Goal: Information Seeking & Learning: Learn about a topic

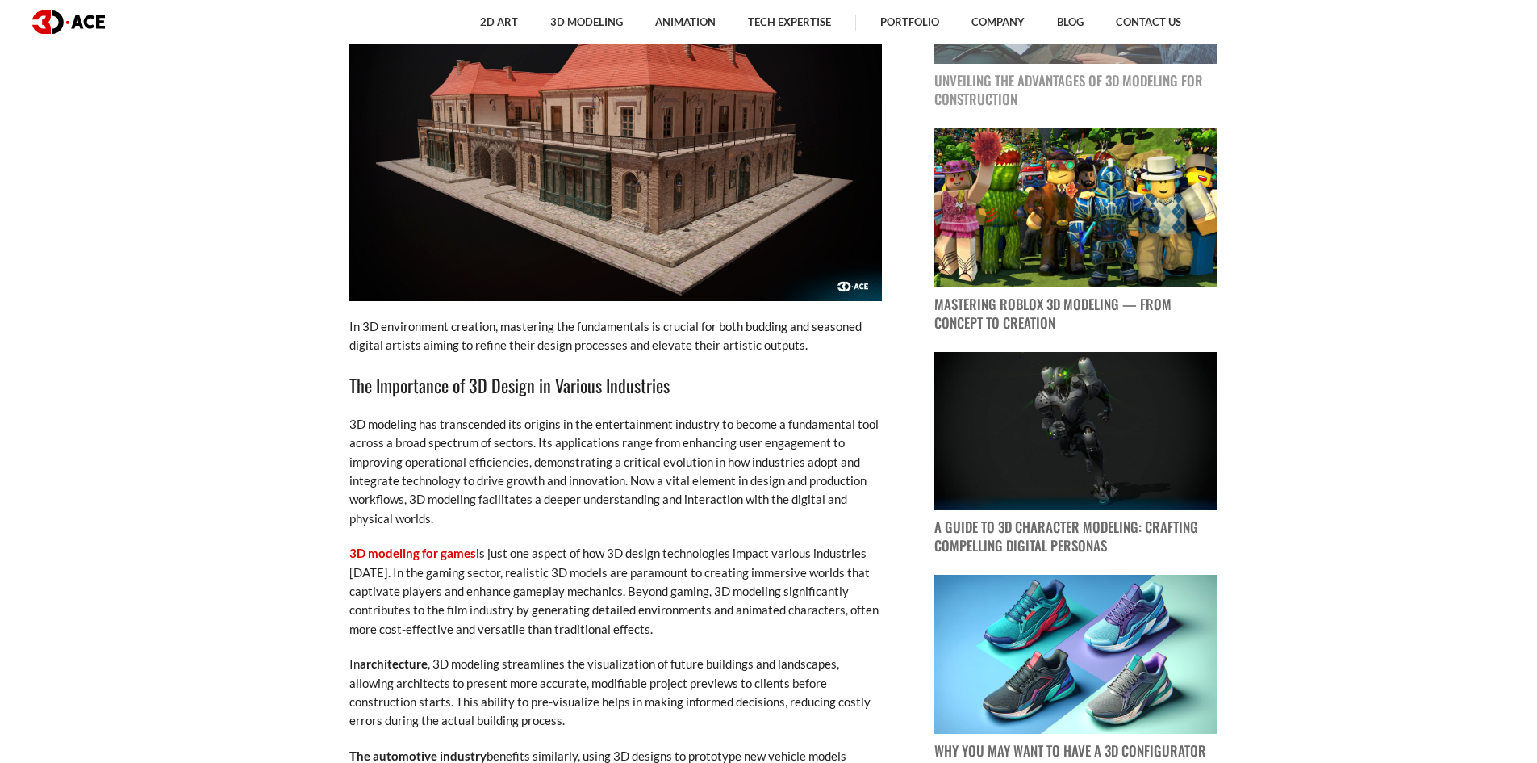
scroll to position [1211, 0]
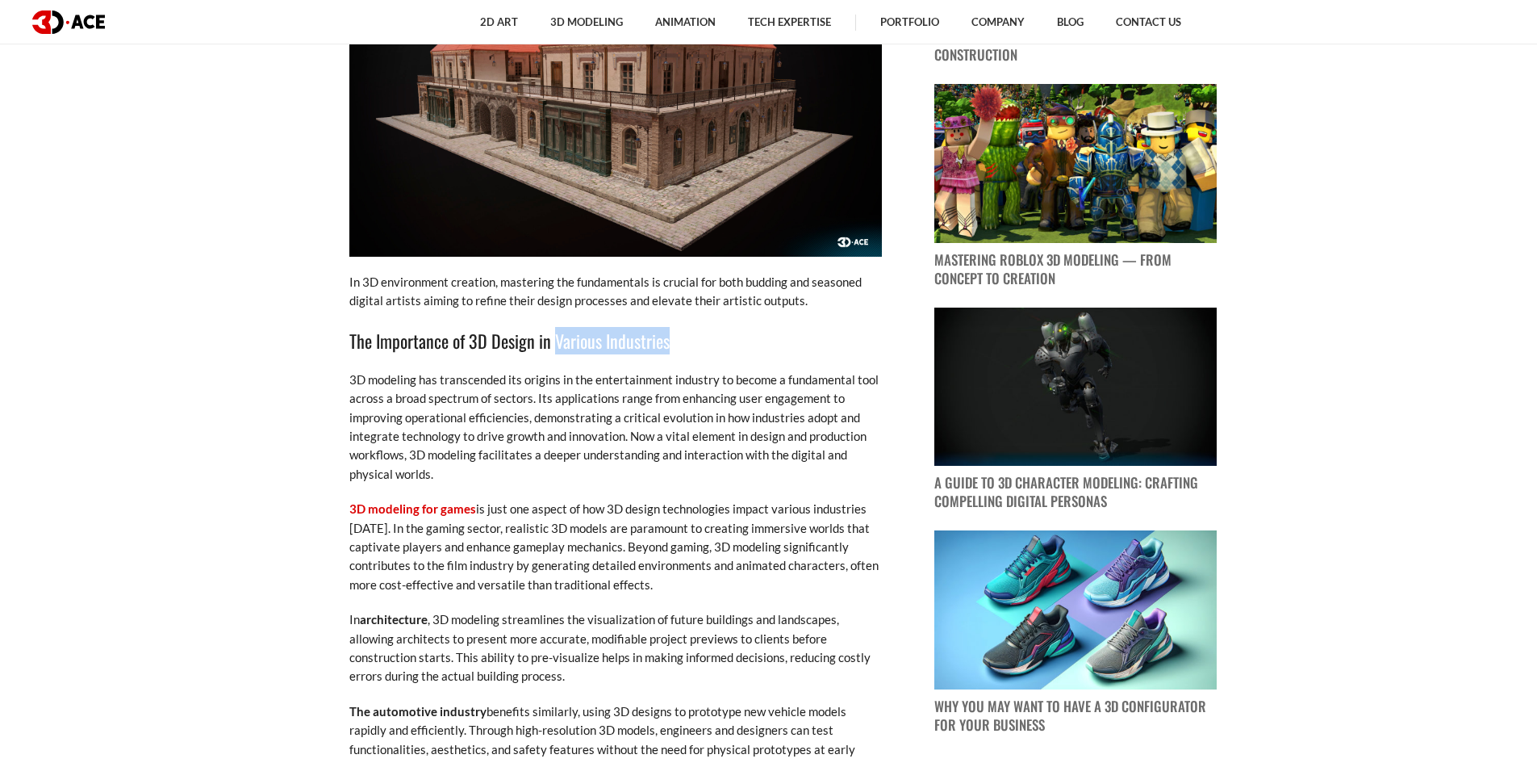
drag, startPoint x: 680, startPoint y: 340, endPoint x: 555, endPoint y: 338, distance: 124.3
click at [555, 338] on h3 "The Importance of 3D Design in Various Industries" at bounding box center [615, 340] width 533 height 27
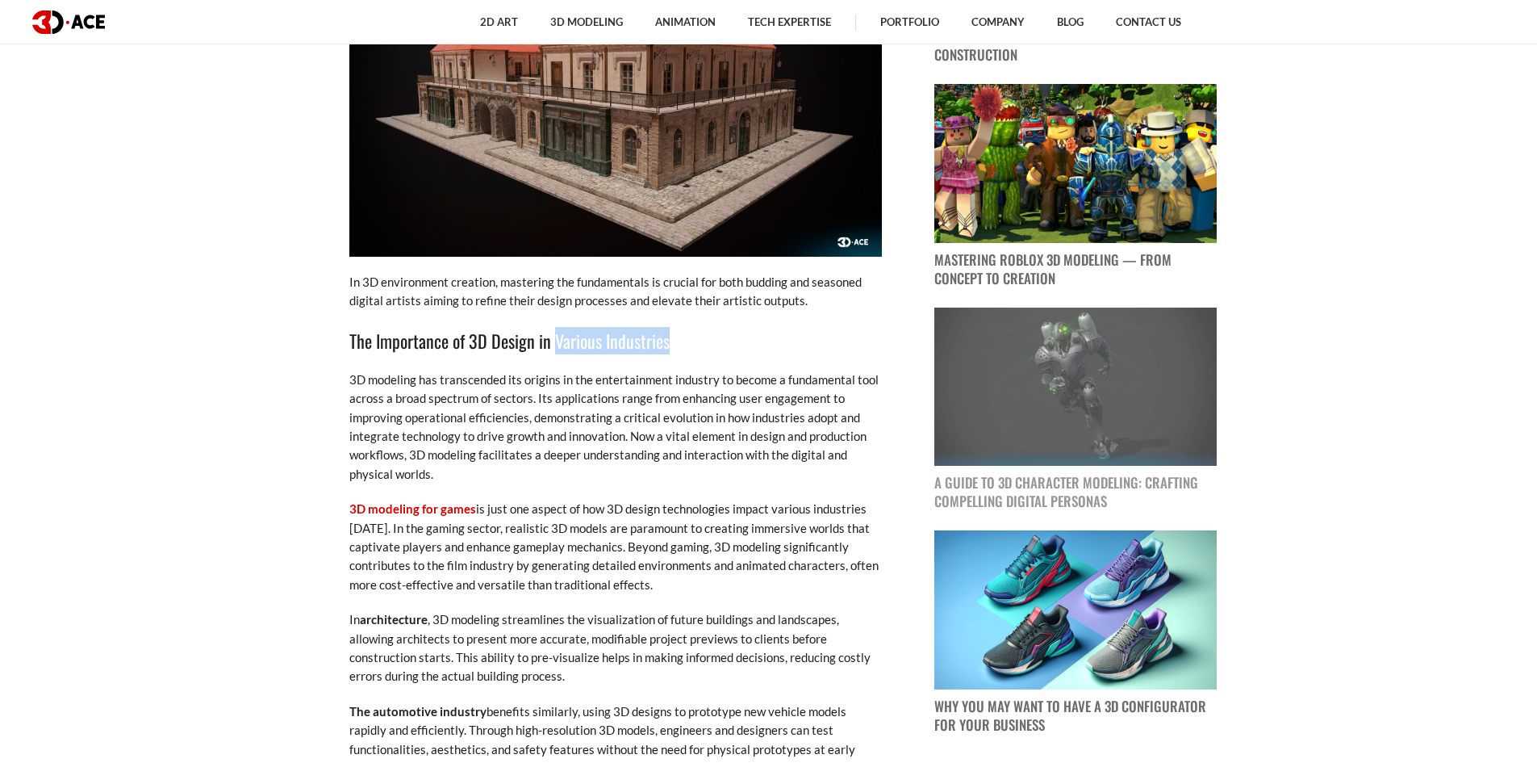
copy h3 "Various Industries"
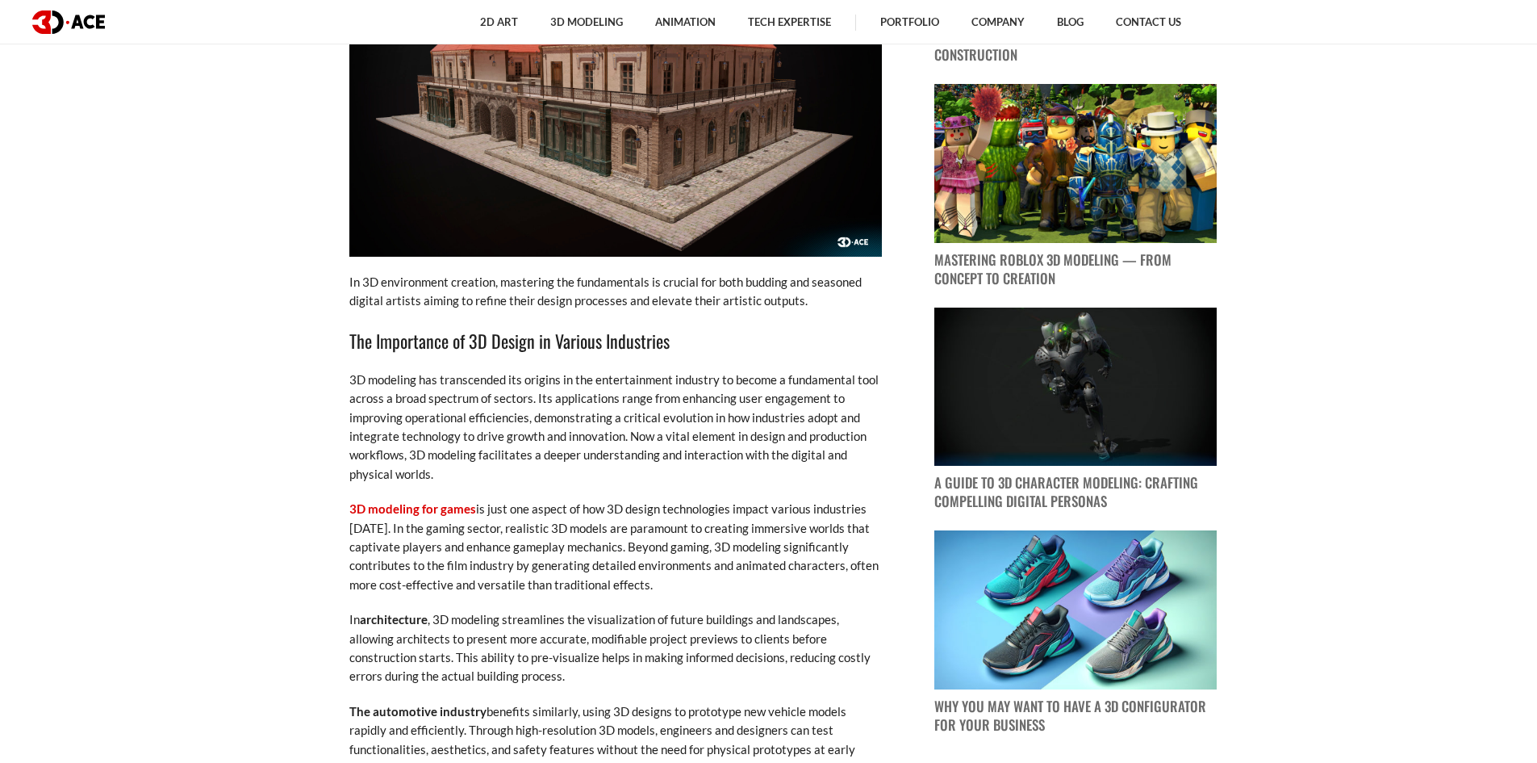
drag, startPoint x: 477, startPoint y: 328, endPoint x: 479, endPoint y: 337, distance: 9.0
click at [479, 333] on h3 "The Importance of 3D Design in Various Industries" at bounding box center [615, 340] width 533 height 27
click at [479, 347] on h3 "The Importance of 3D Design in Various Industries" at bounding box center [615, 340] width 533 height 27
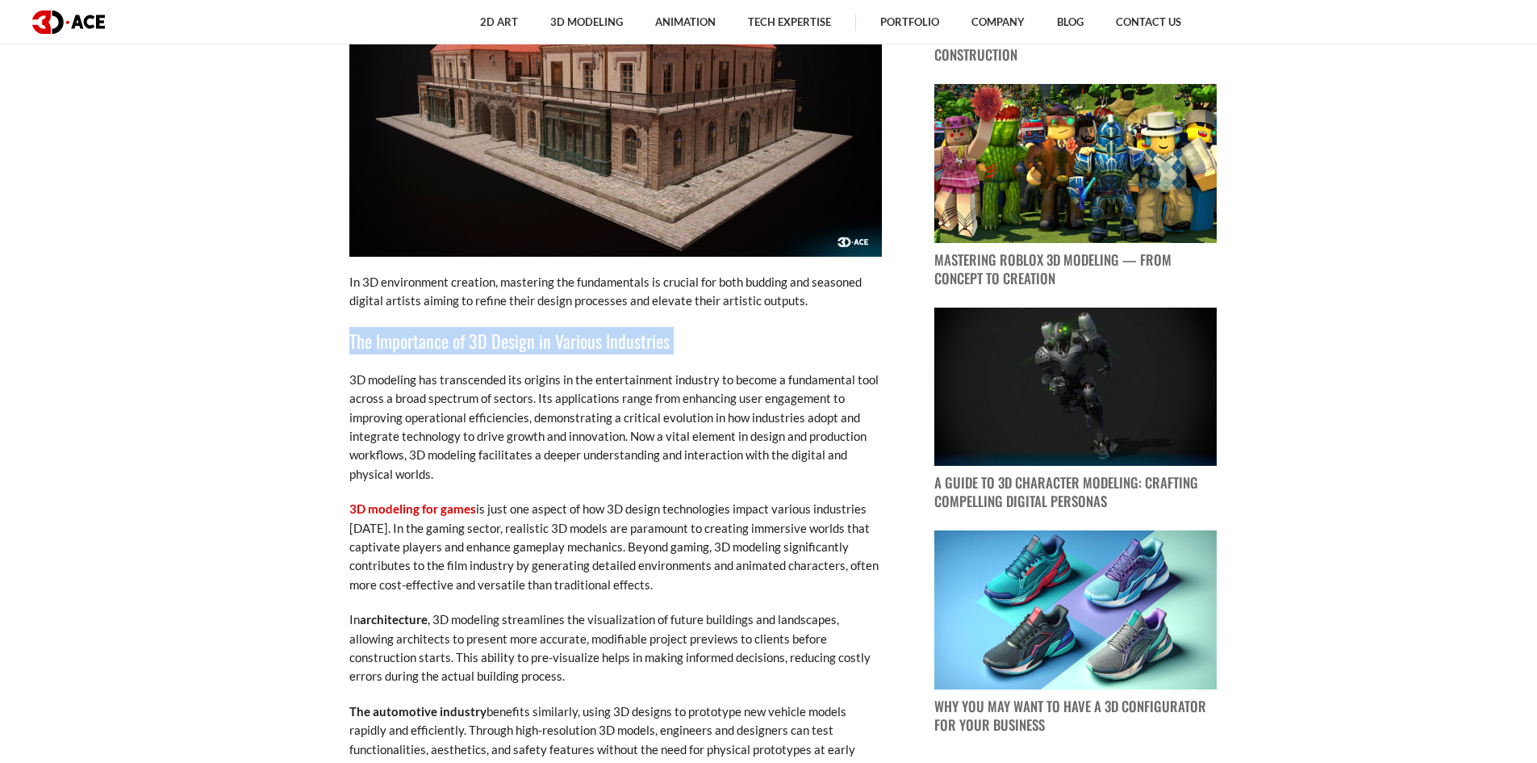
copy div "The Importance of 3D Design in Various Industries"
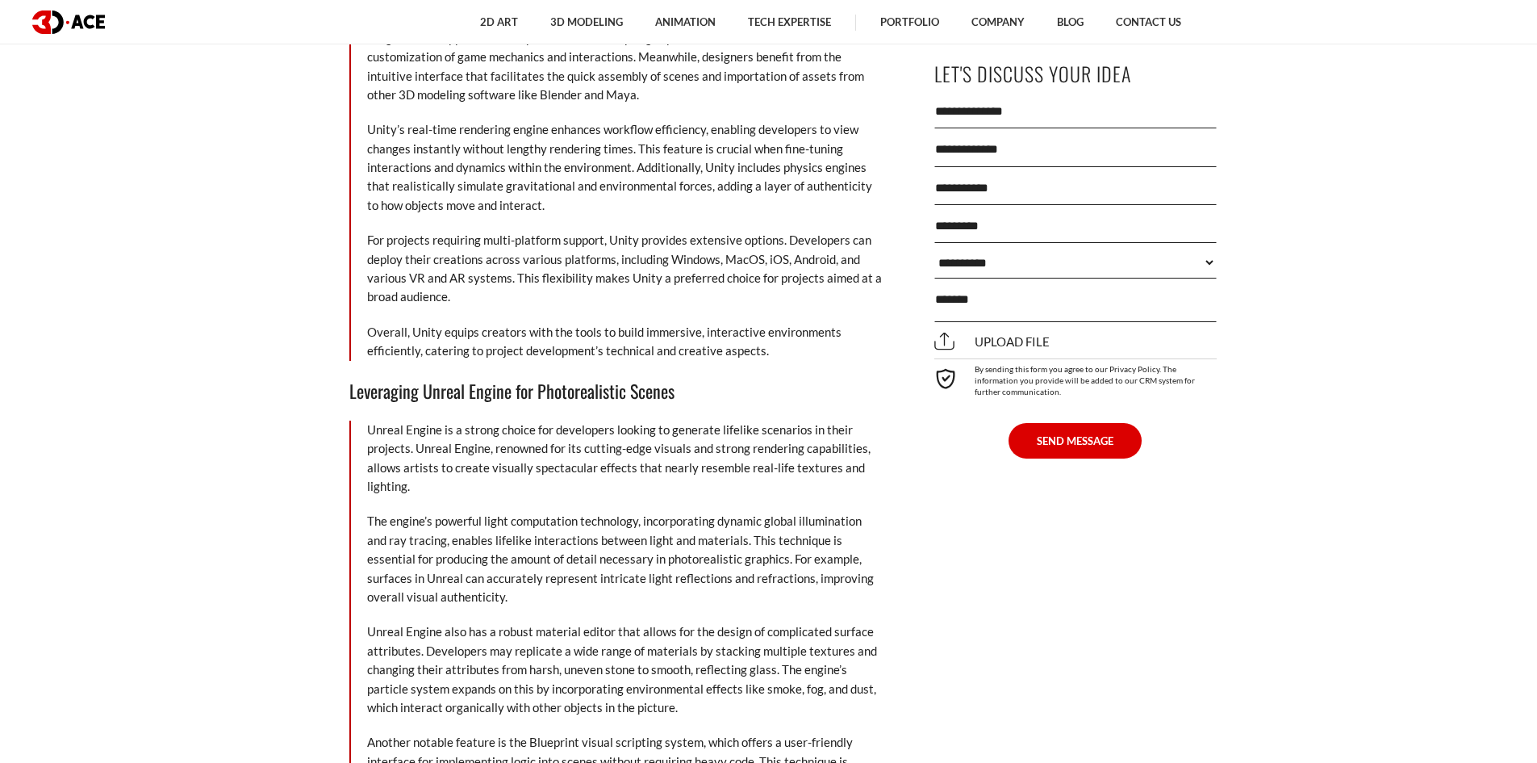
scroll to position [7667, 0]
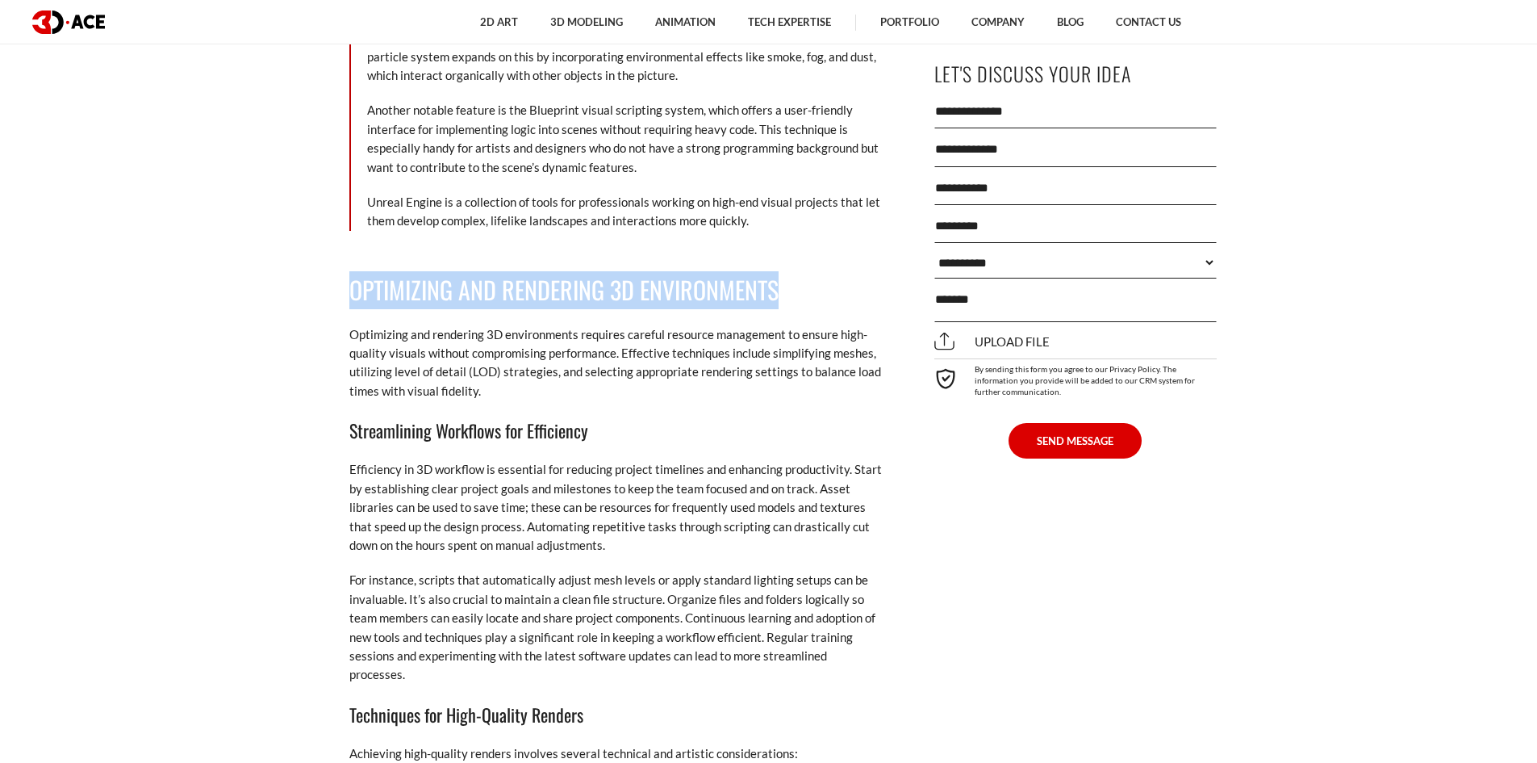
drag, startPoint x: 810, startPoint y: 241, endPoint x: 338, endPoint y: 249, distance: 472.2
copy h2 "Optimizing and Rendering 3D Environments"
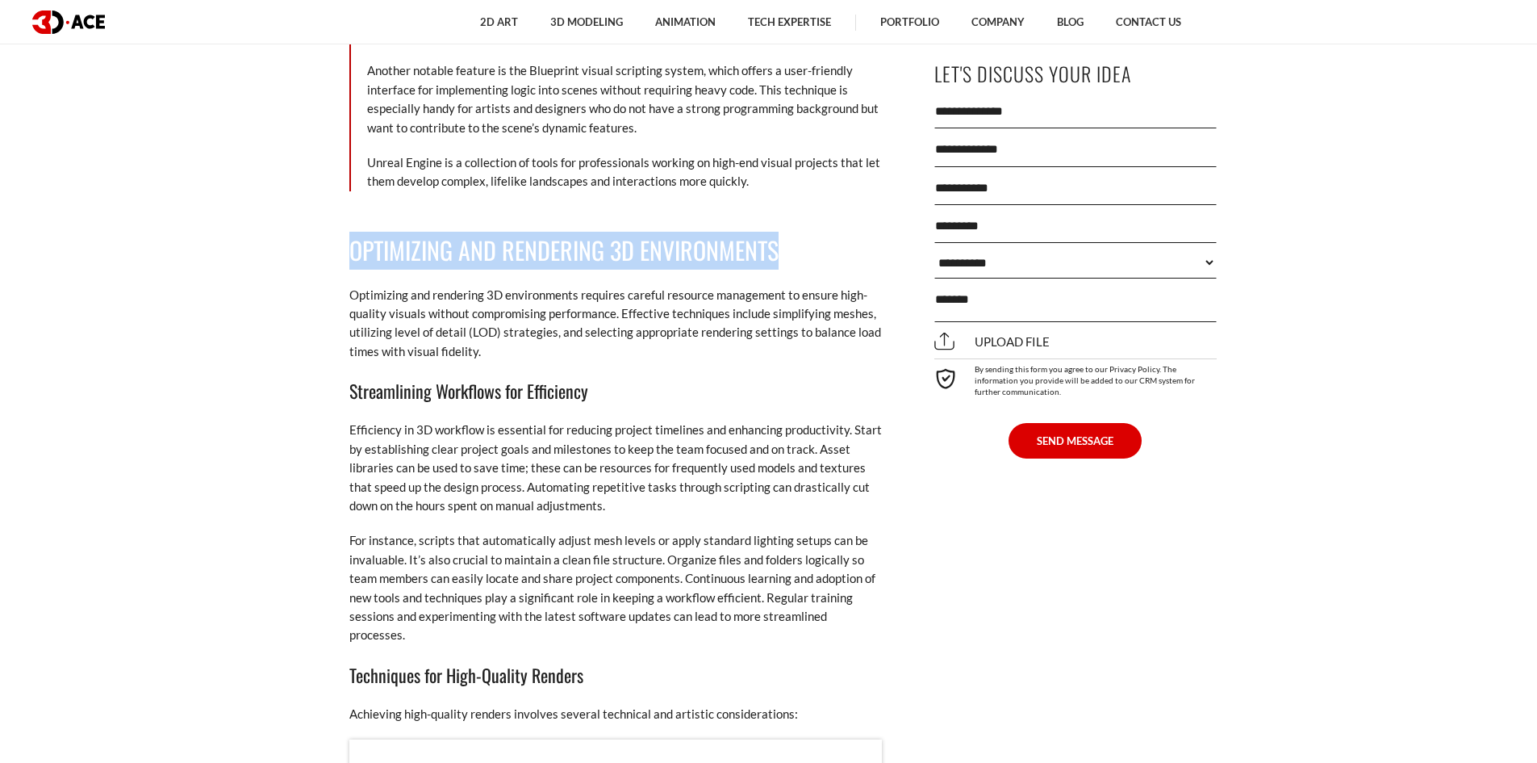
scroll to position [7748, 0]
